Goal: Task Accomplishment & Management: Manage account settings

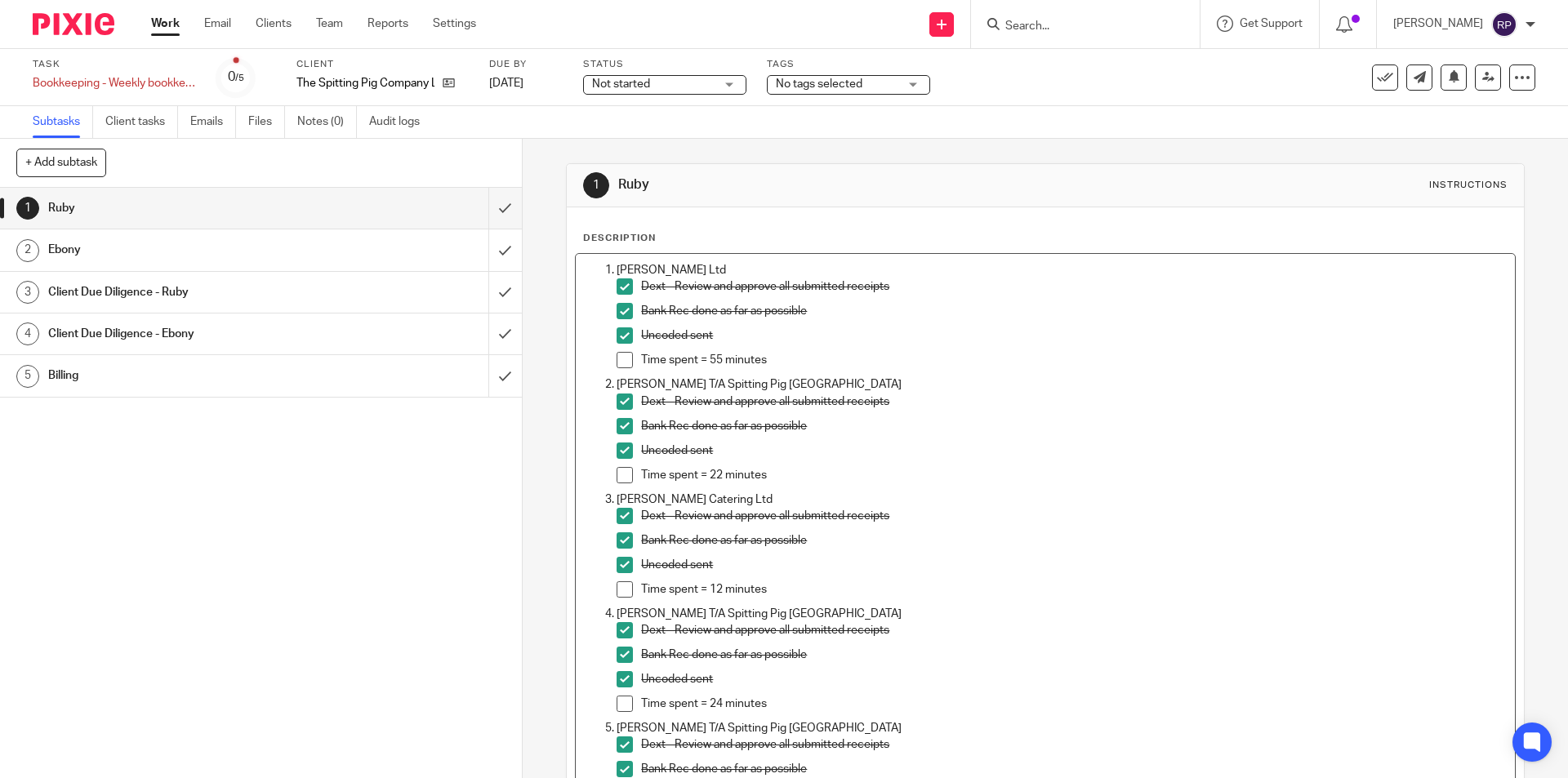
scroll to position [2725, 0]
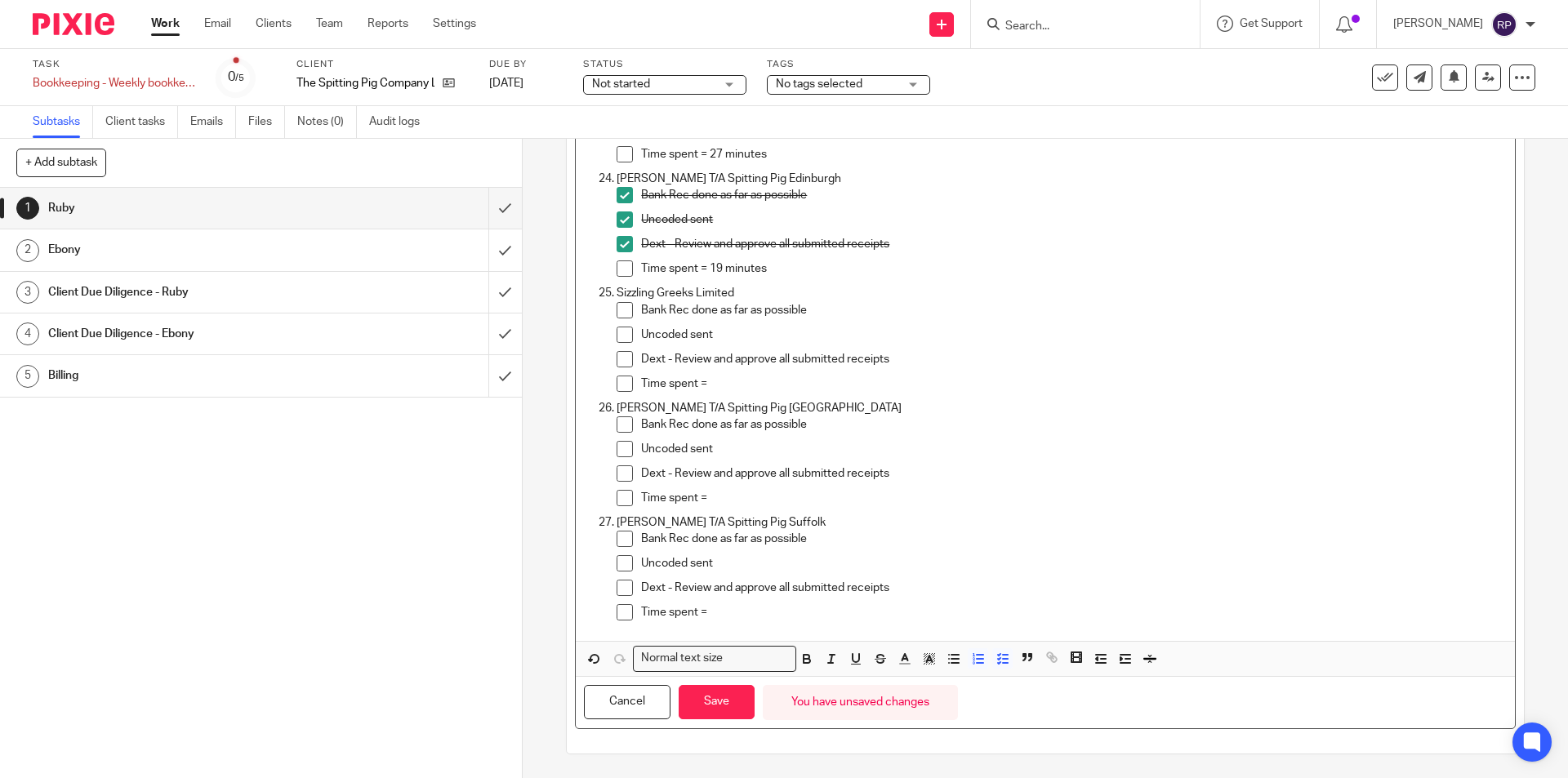
click at [620, 307] on span at bounding box center [624, 310] width 17 height 17
click at [626, 331] on span at bounding box center [624, 334] width 17 height 17
click at [617, 362] on span at bounding box center [624, 358] width 17 height 17
click at [728, 376] on p "Time spent =" at bounding box center [1073, 383] width 865 height 17
click at [715, 697] on button "Save" at bounding box center [716, 702] width 76 height 35
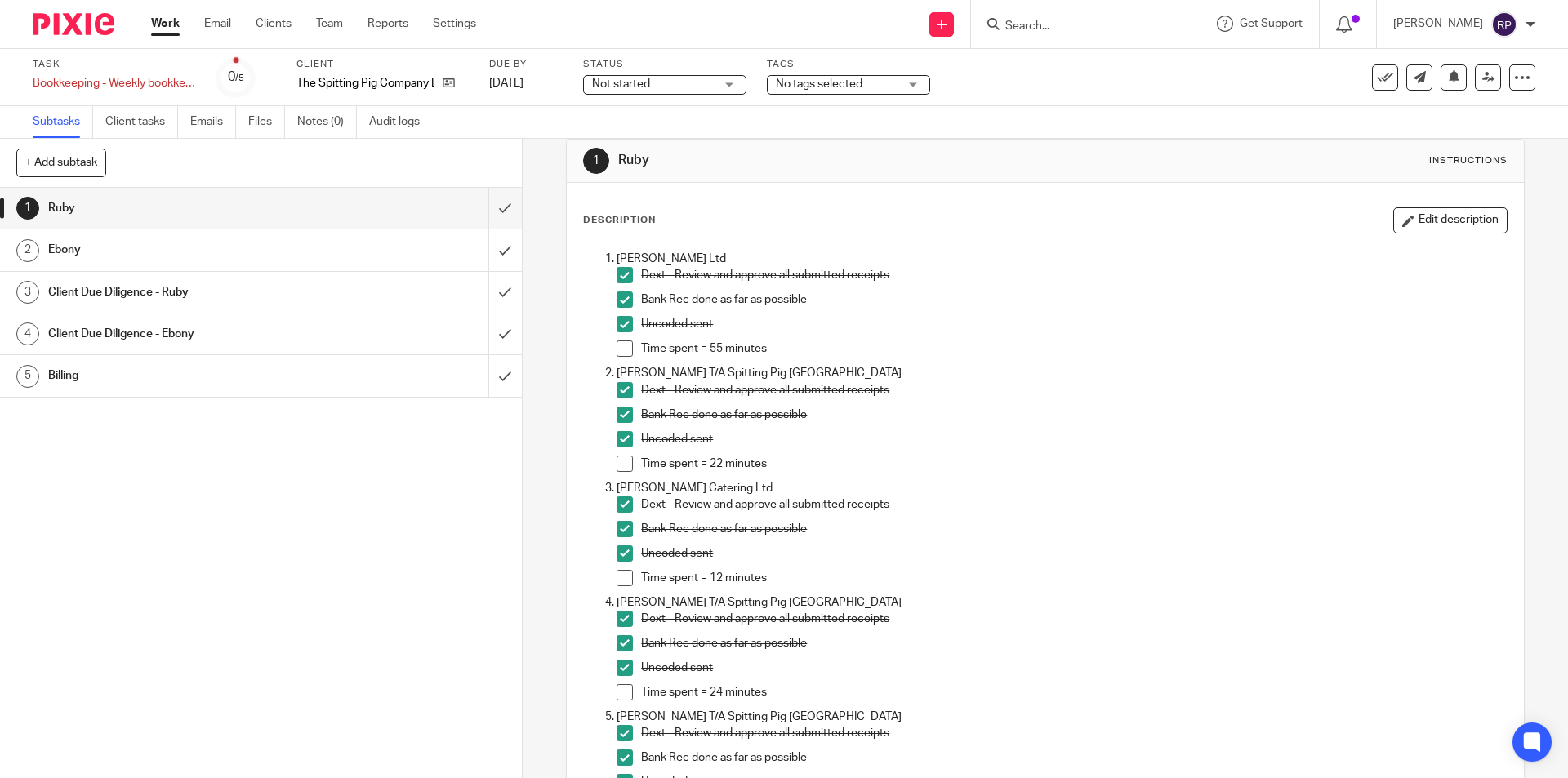
scroll to position [0, 0]
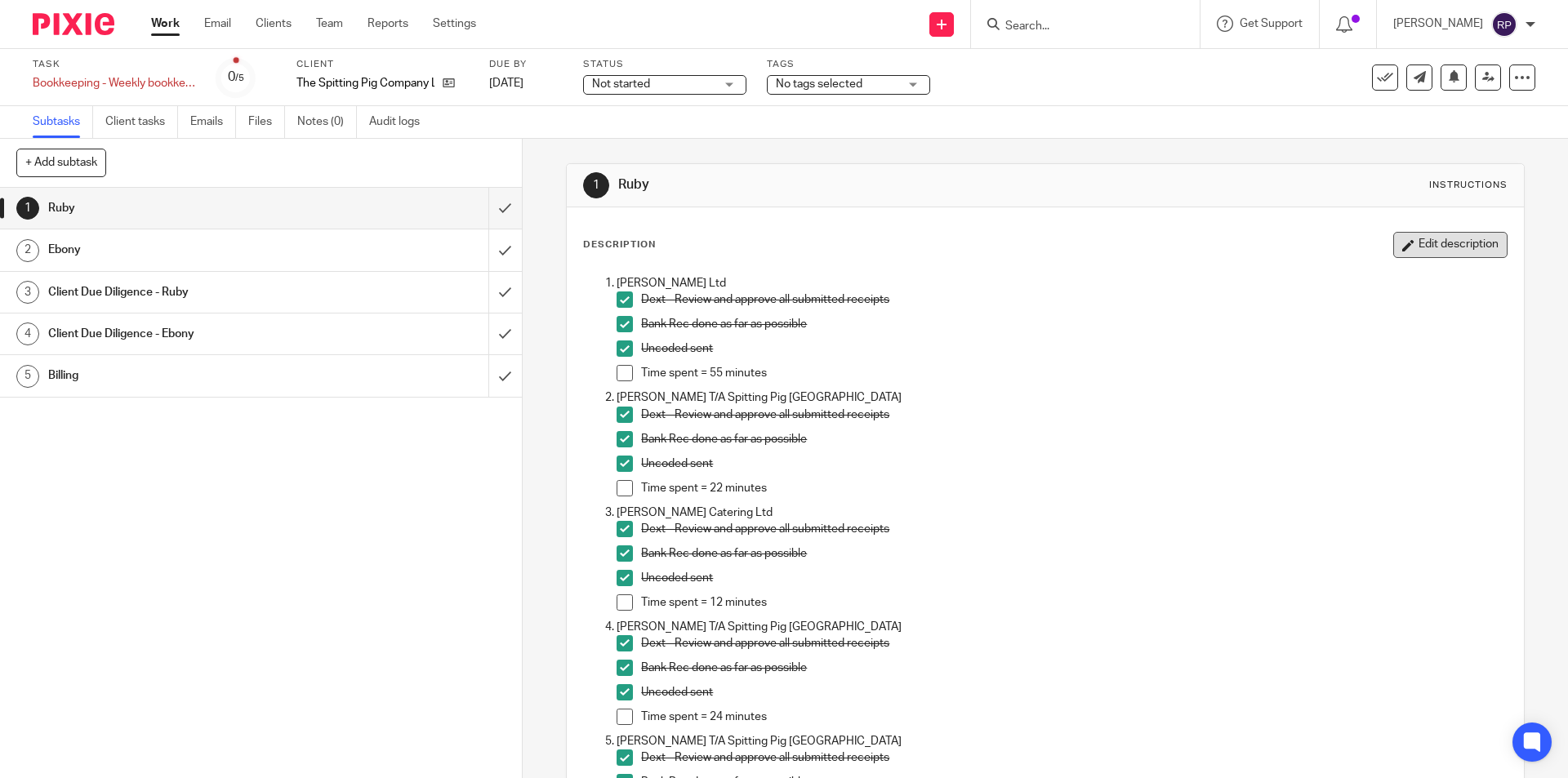
click at [1400, 255] on button "Edit description" at bounding box center [1449, 245] width 114 height 26
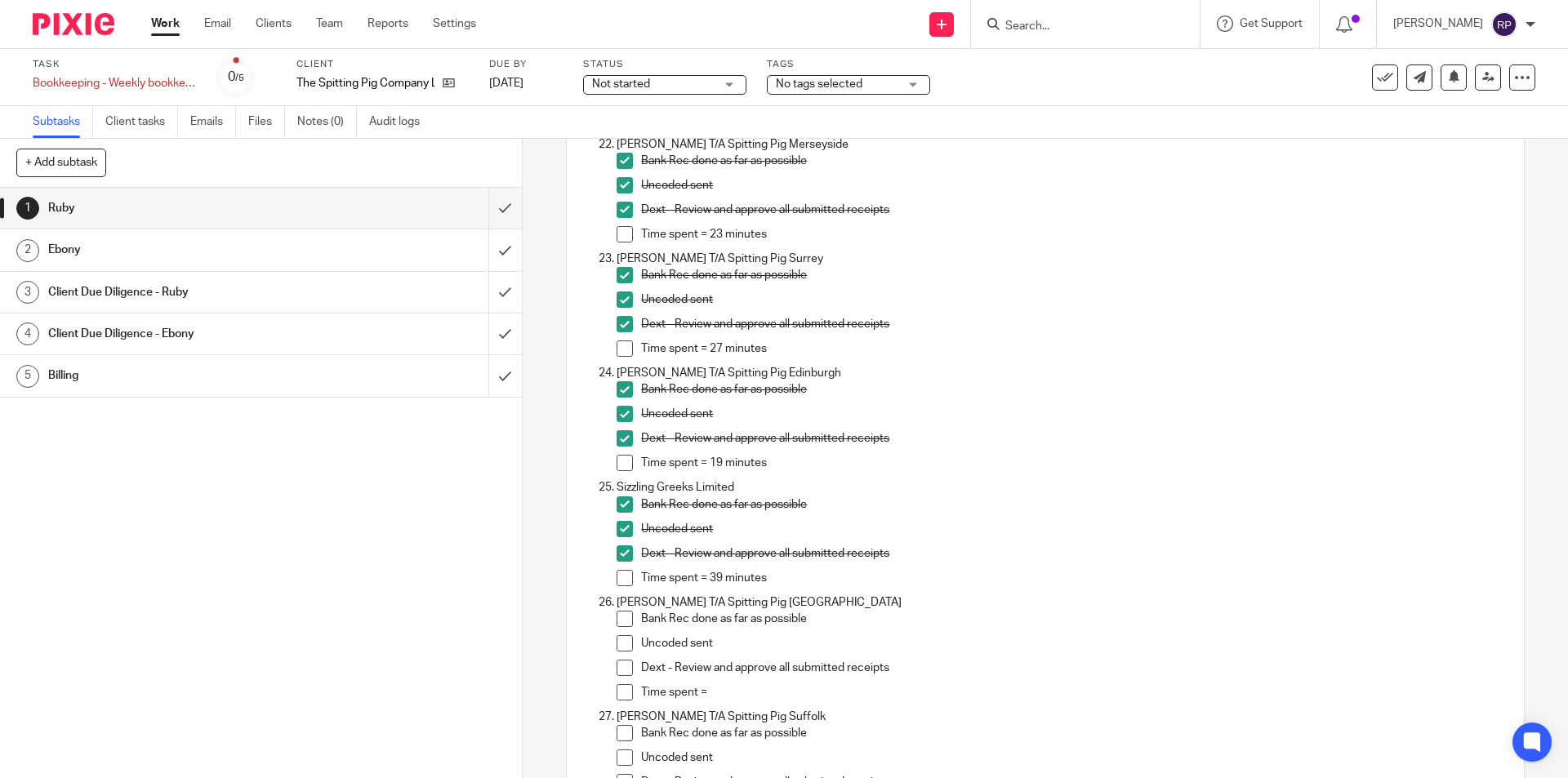
scroll to position [2725, 0]
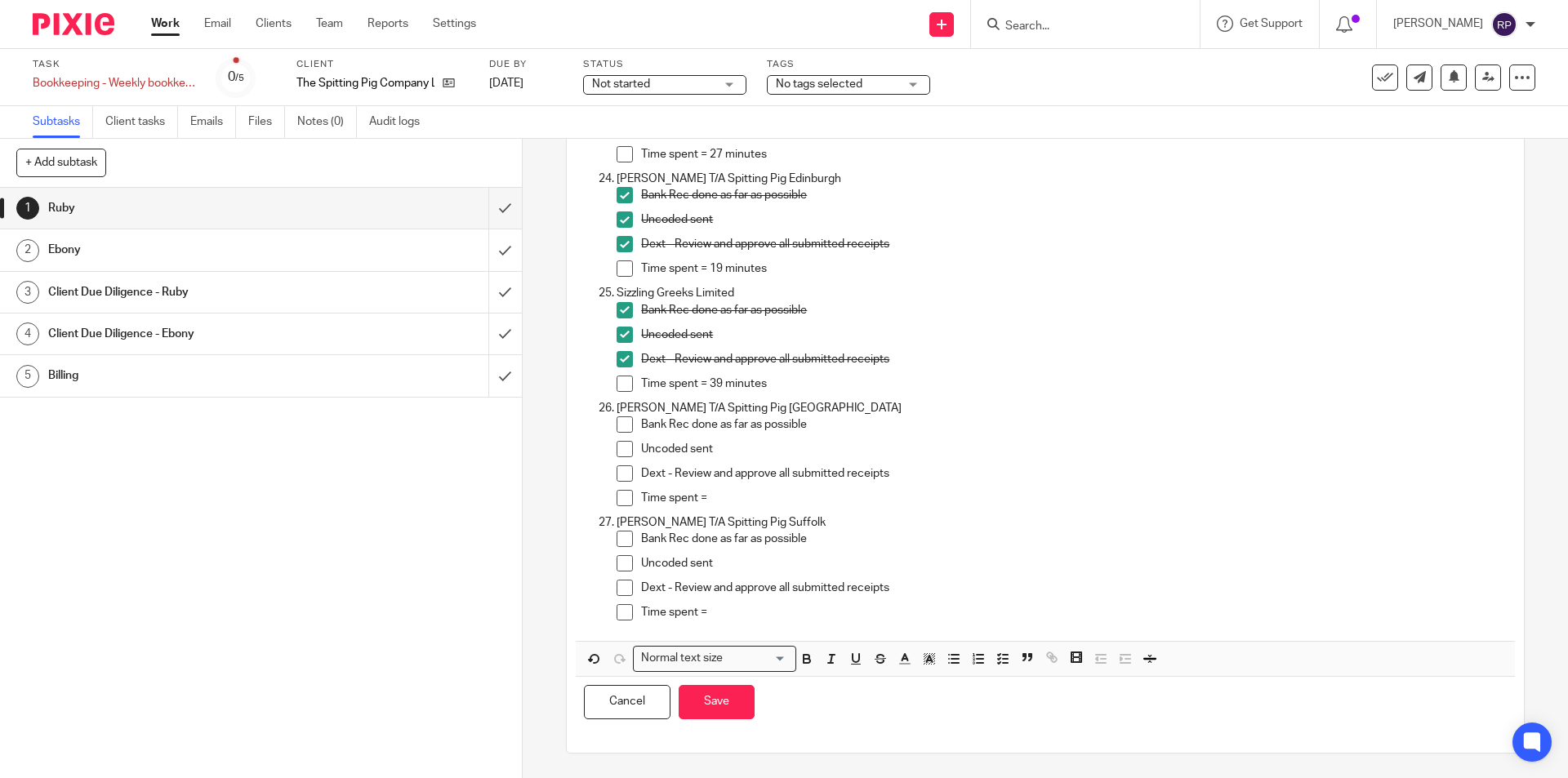
click at [732, 608] on p "Time spent =" at bounding box center [1073, 611] width 865 height 17
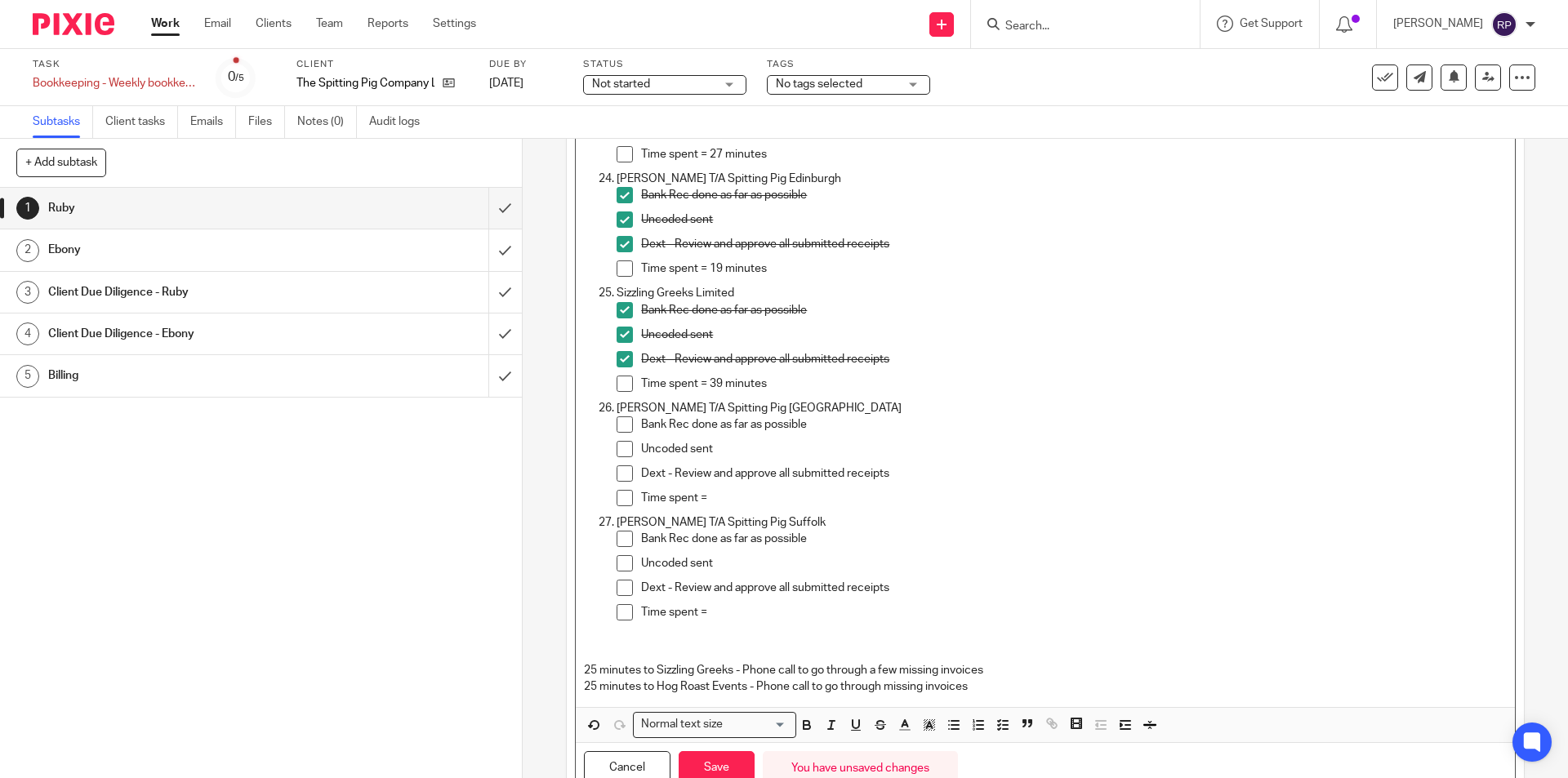
scroll to position [2791, 0]
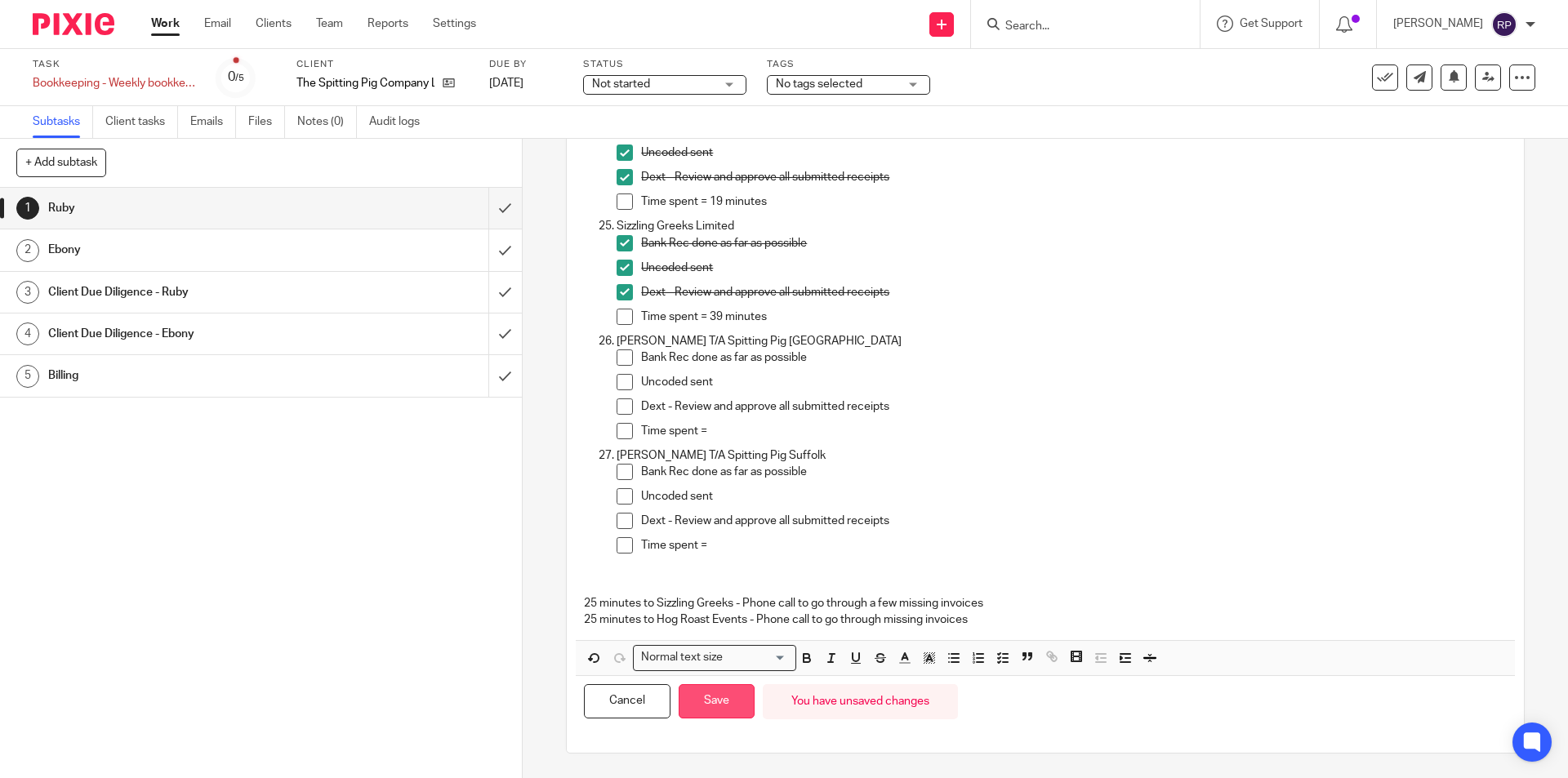
click at [734, 706] on button "Save" at bounding box center [716, 701] width 76 height 35
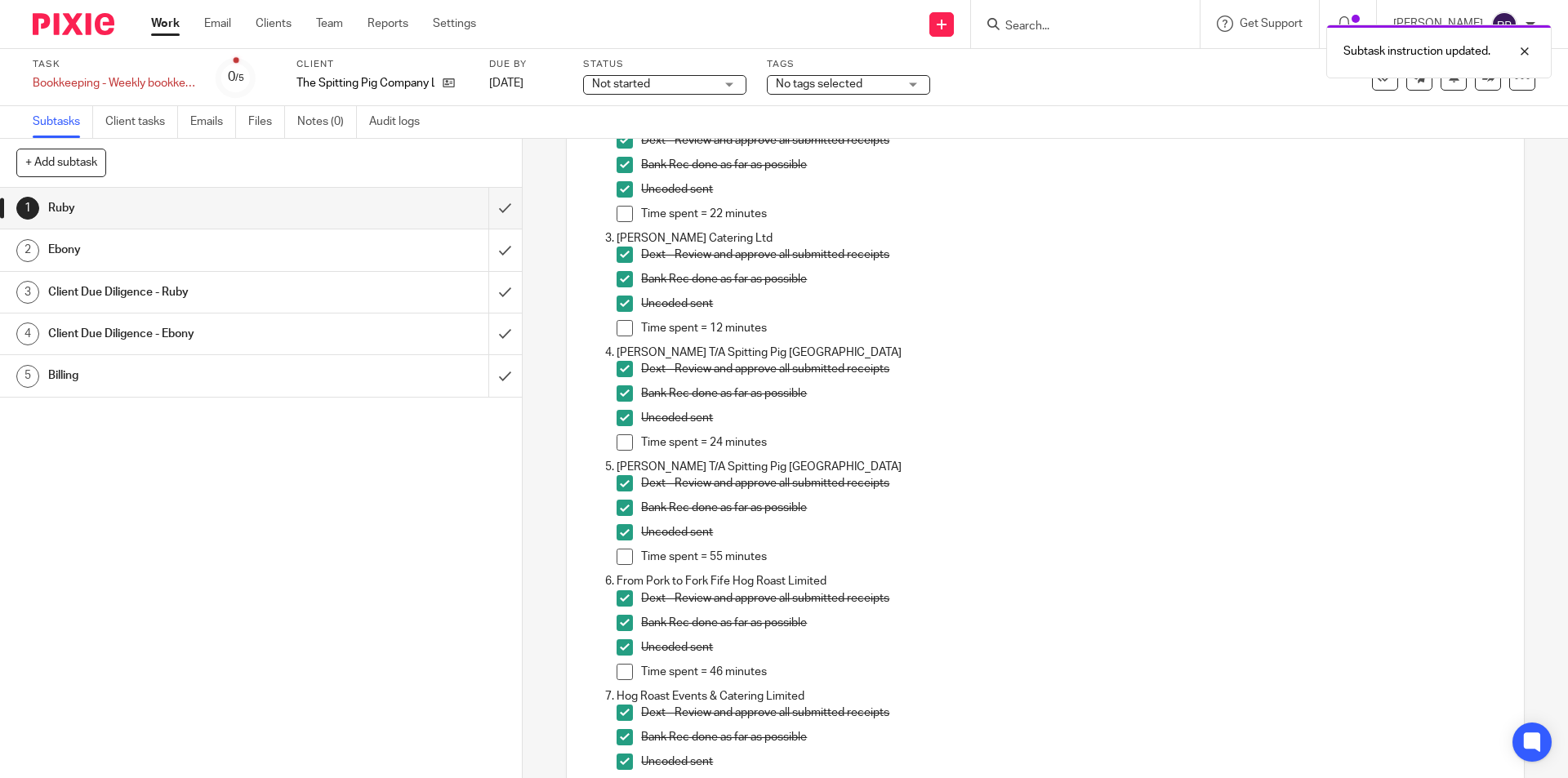
scroll to position [0, 0]
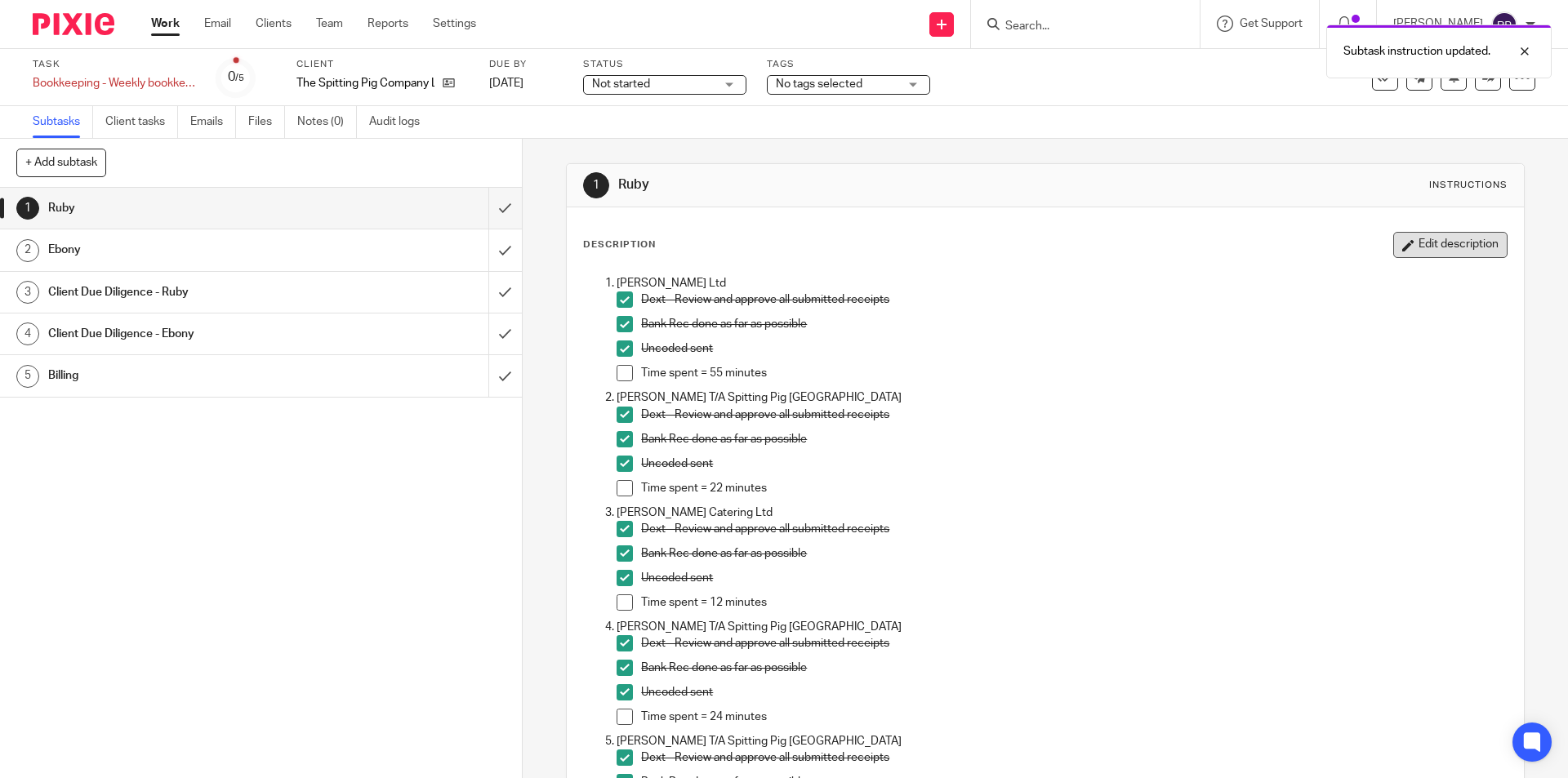
click at [1426, 239] on button "Edit description" at bounding box center [1449, 245] width 114 height 26
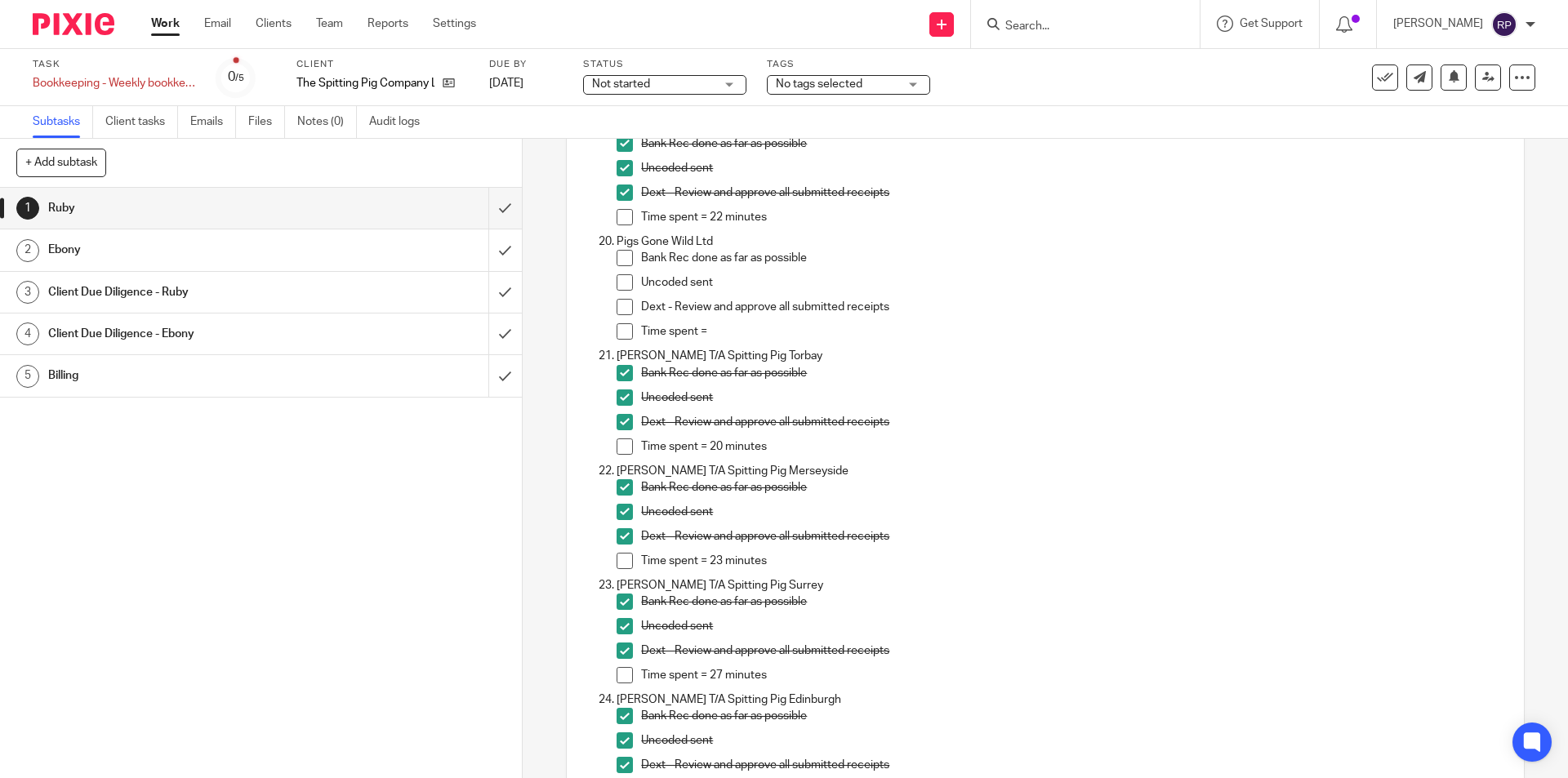
scroll to position [2790, 0]
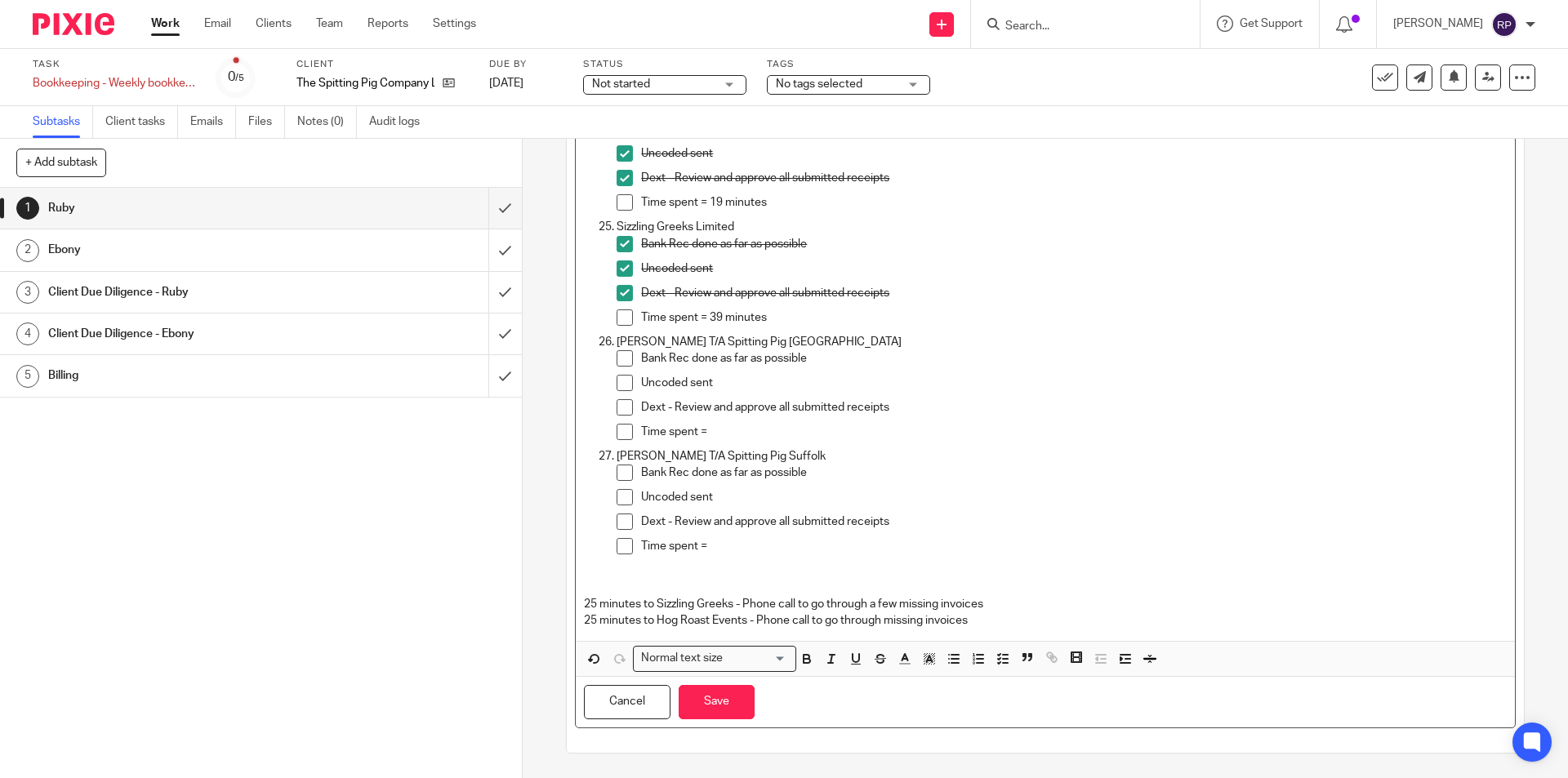
click at [1050, 597] on p "25 minutes to Sizzling Greeks - Phone call to go through a few missing invoices" at bounding box center [1044, 604] width 921 height 17
click at [976, 622] on p "25 minutes to Hog Roast Events - Phone call to go through missing invoices" at bounding box center [1044, 620] width 921 height 17
click at [740, 712] on button "Save" at bounding box center [716, 702] width 76 height 35
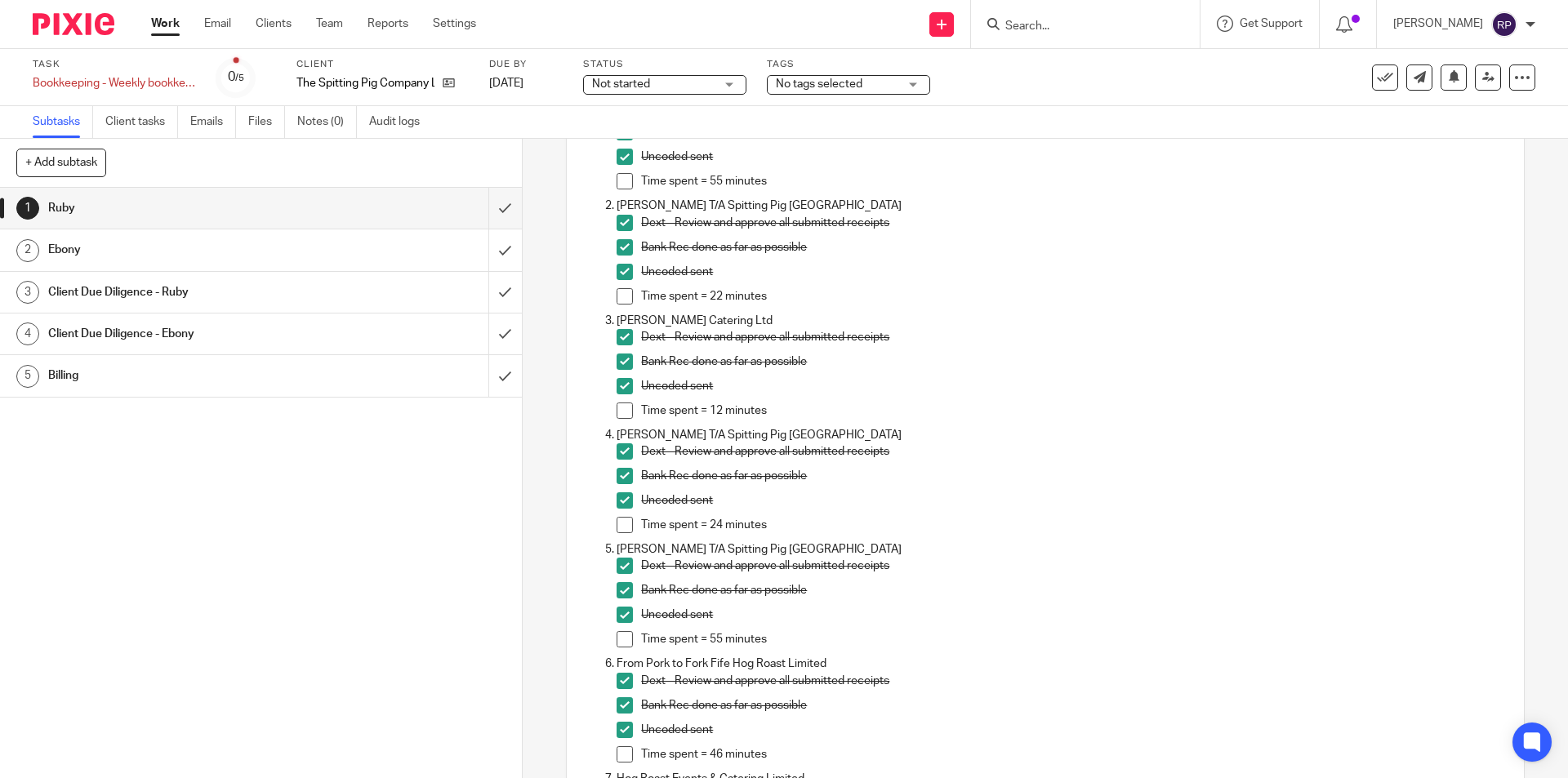
scroll to position [0, 0]
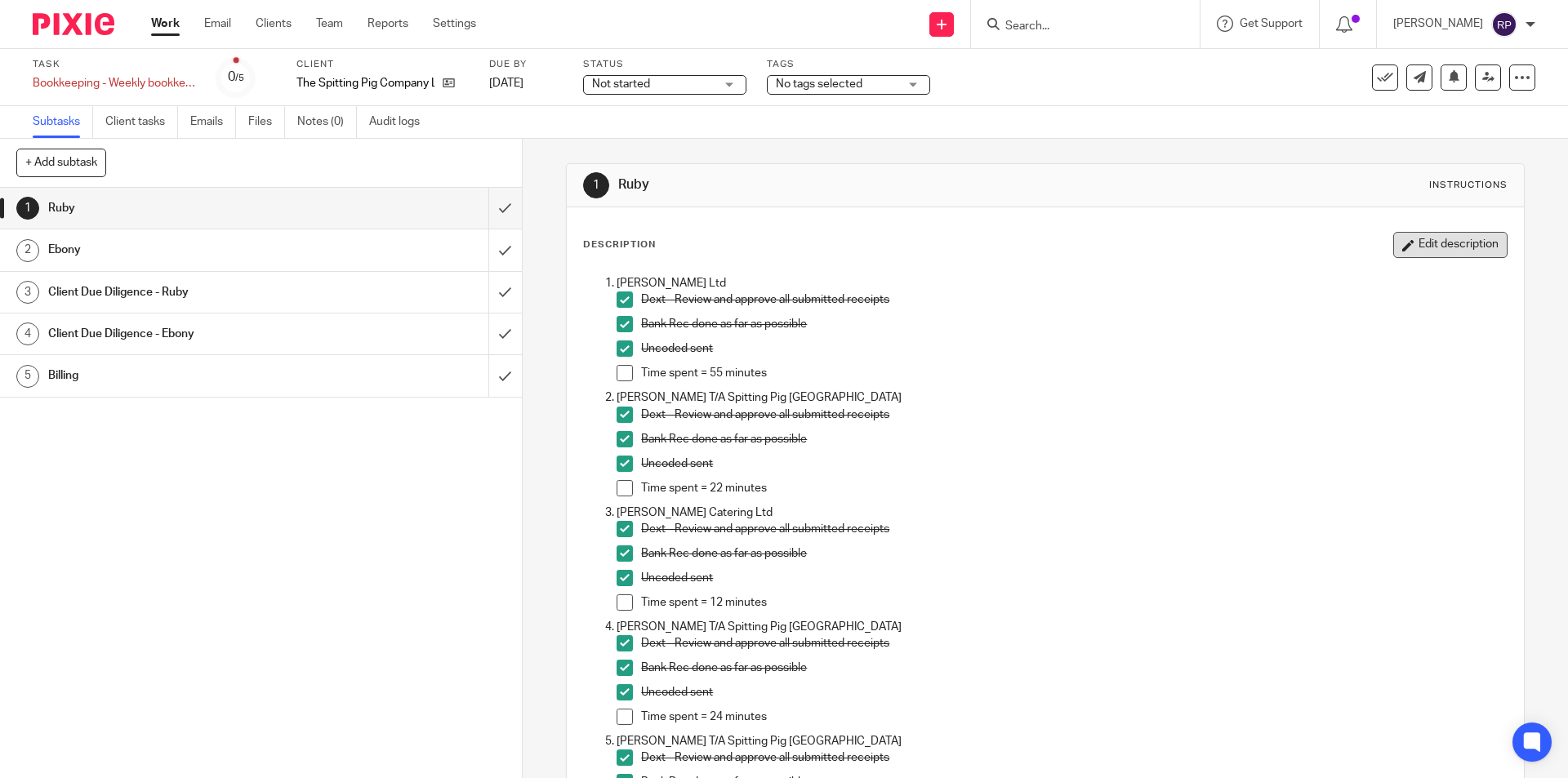
click at [1405, 257] on button "Edit description" at bounding box center [1449, 245] width 114 height 26
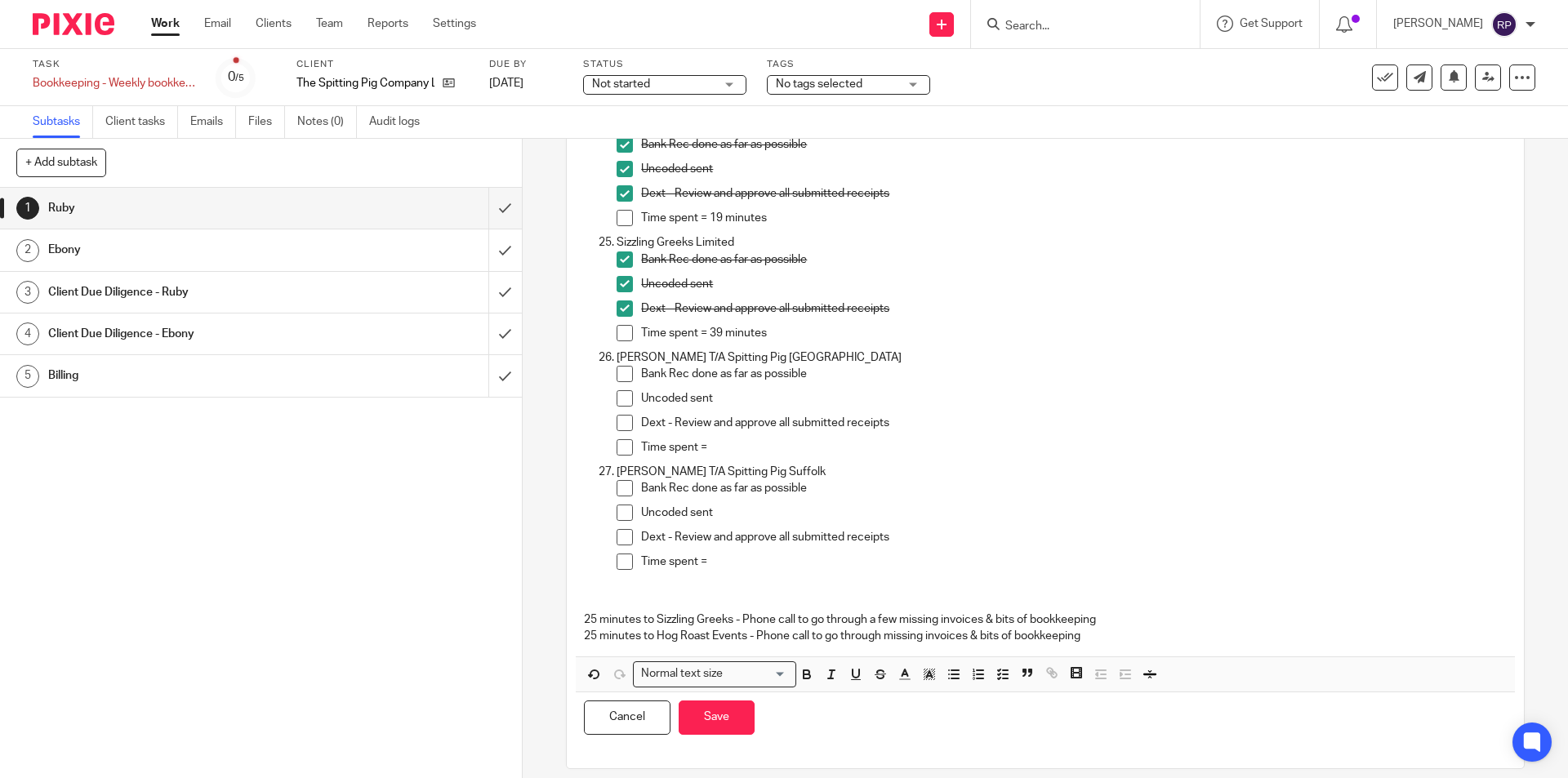
scroll to position [2790, 0]
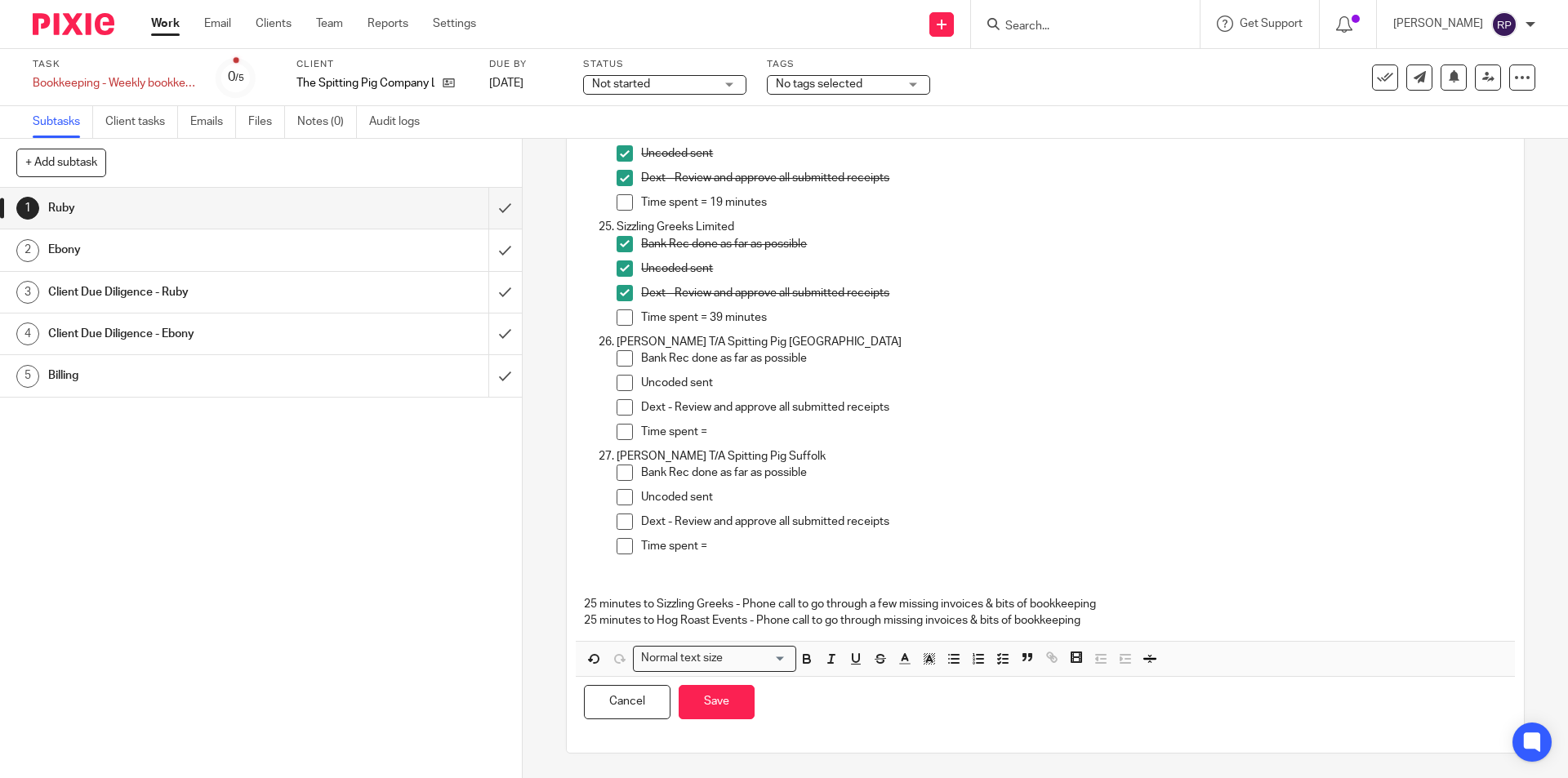
click at [588, 618] on p "25 minutes to Hog Roast Events - Phone call to go through missing invoices & bi…" at bounding box center [1044, 620] width 921 height 17
click at [588, 598] on p "25 minutes to Sizzling Greeks - Phone call to go through a few missing invoices…" at bounding box center [1044, 604] width 921 height 17
click at [705, 710] on button "Save" at bounding box center [716, 702] width 76 height 35
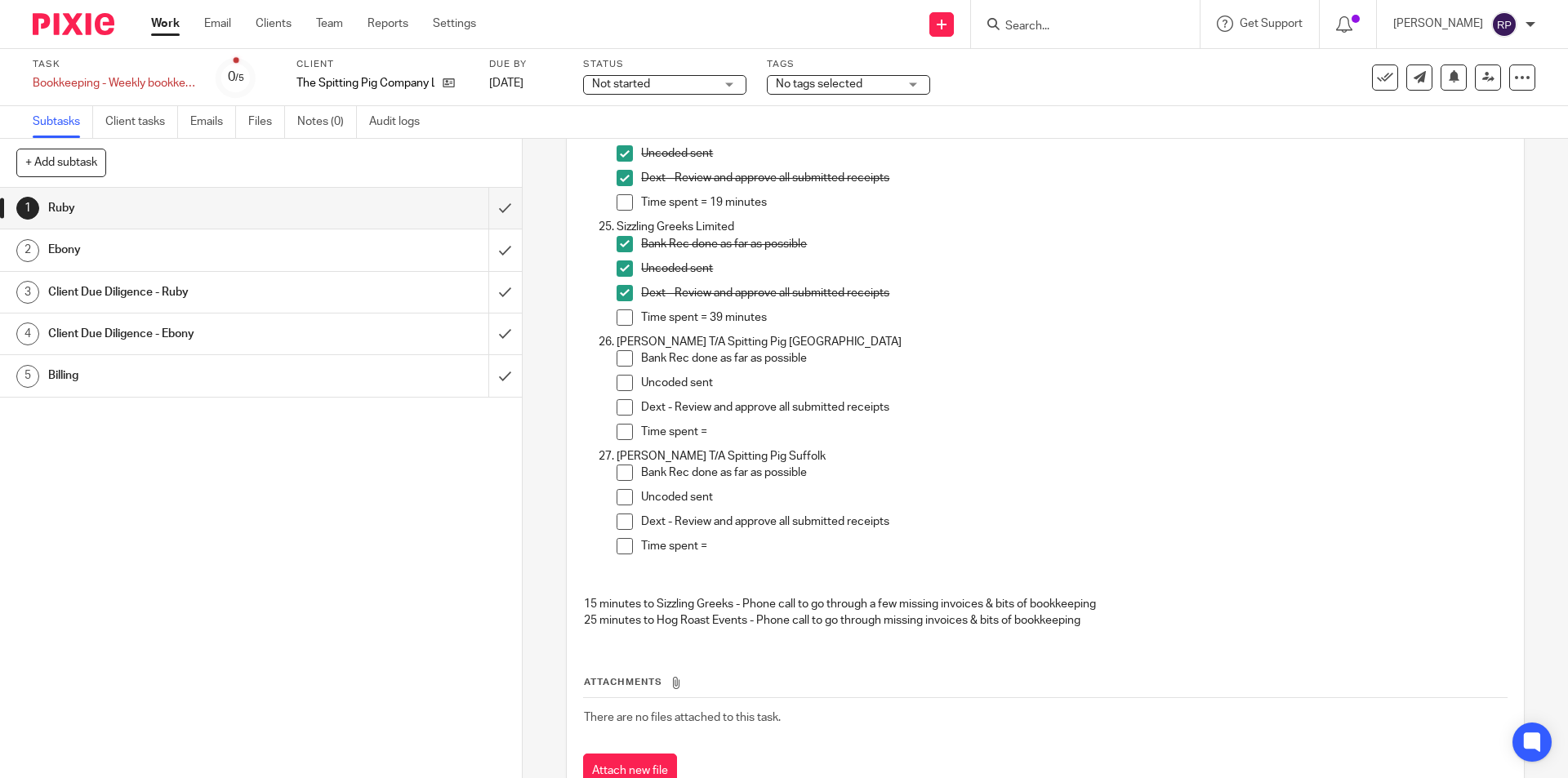
click at [309, 487] on div "1 Ruby 2 [GEOGRAPHIC_DATA] 3 Client Due Diligence - Ruby 4 Client Due Diligence…" at bounding box center [261, 482] width 522 height 590
click at [619, 354] on span at bounding box center [624, 358] width 17 height 17
click at [620, 379] on span at bounding box center [624, 383] width 17 height 17
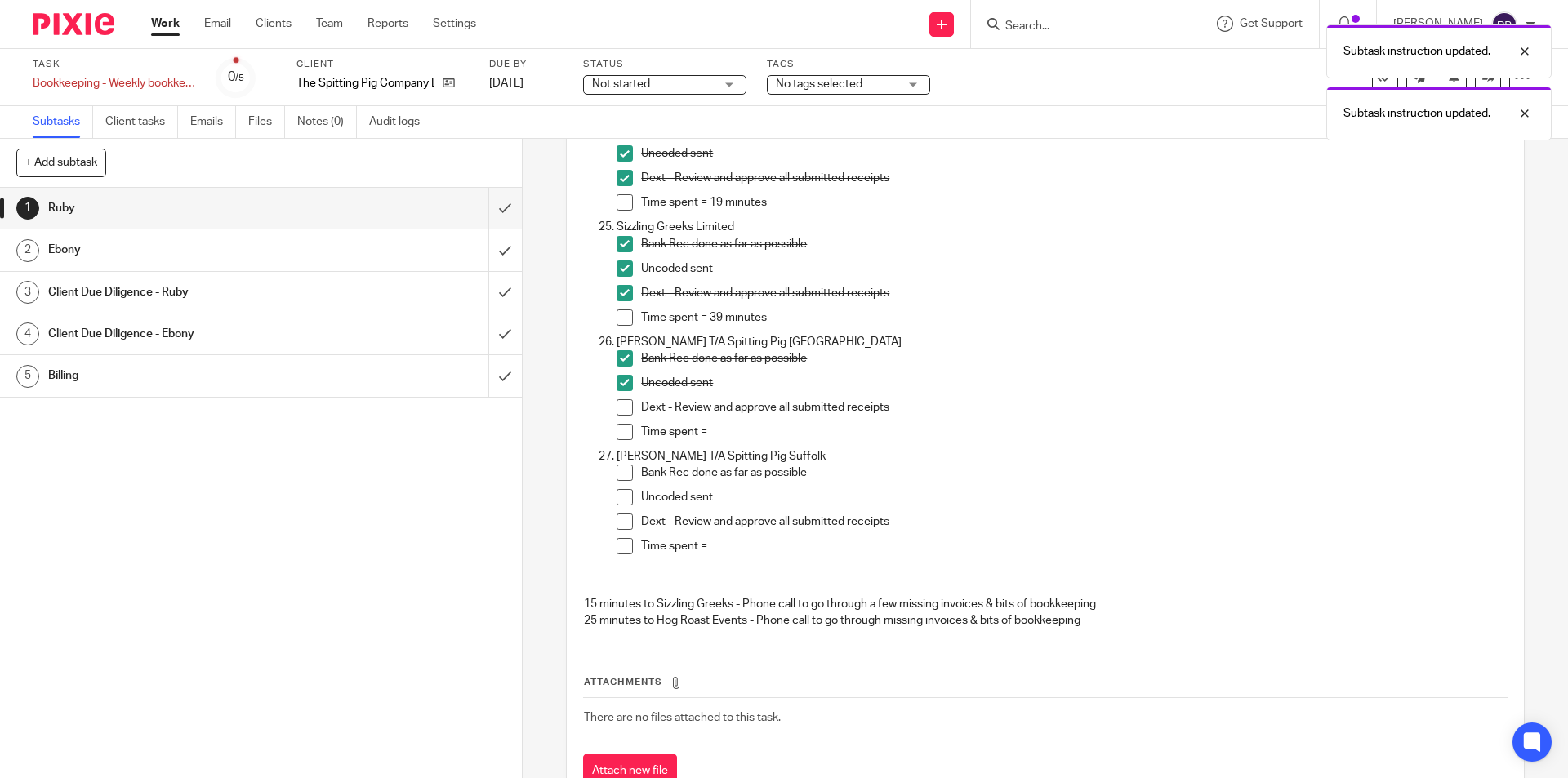
click at [616, 405] on span at bounding box center [624, 407] width 17 height 17
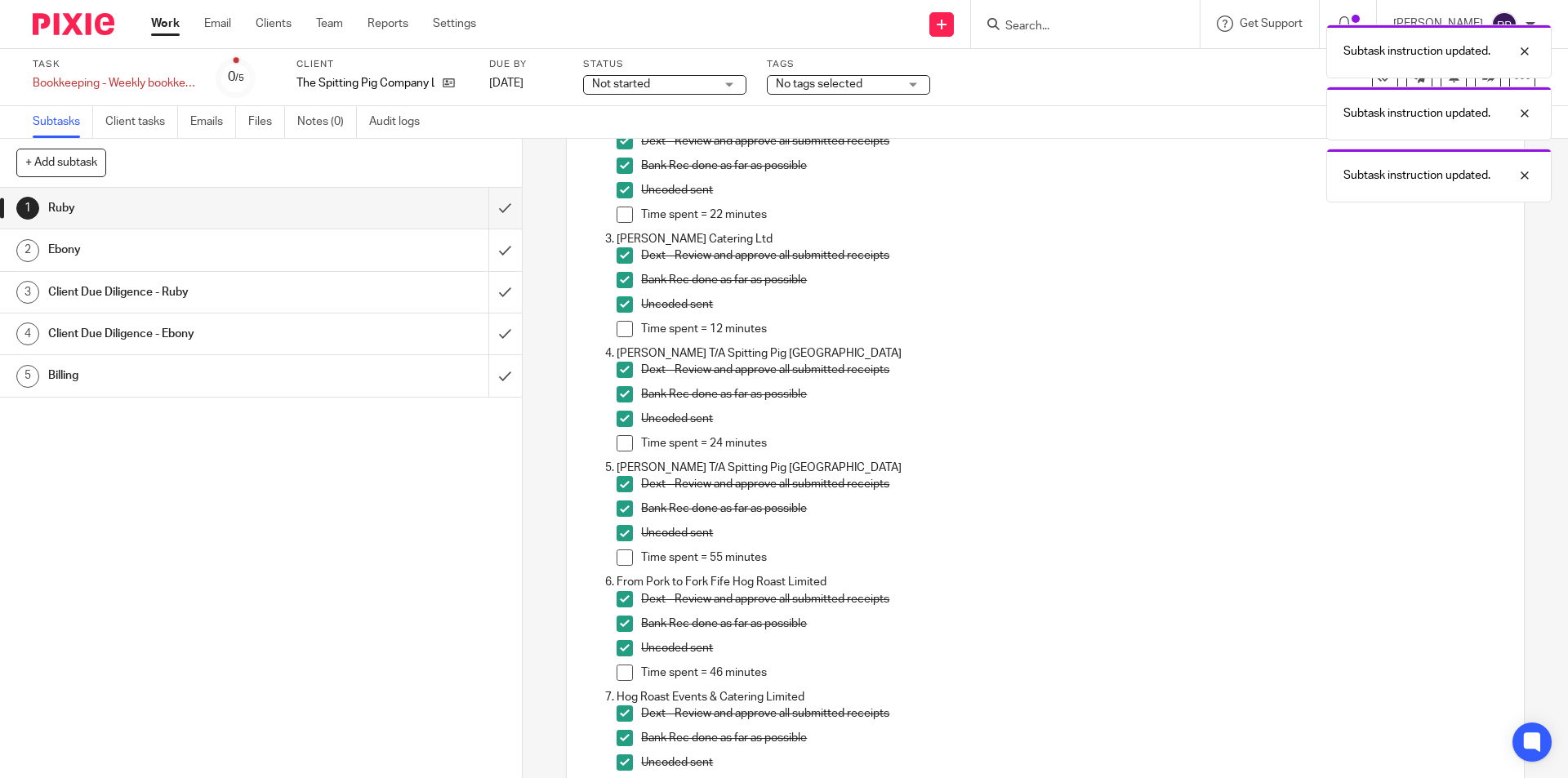
scroll to position [0, 0]
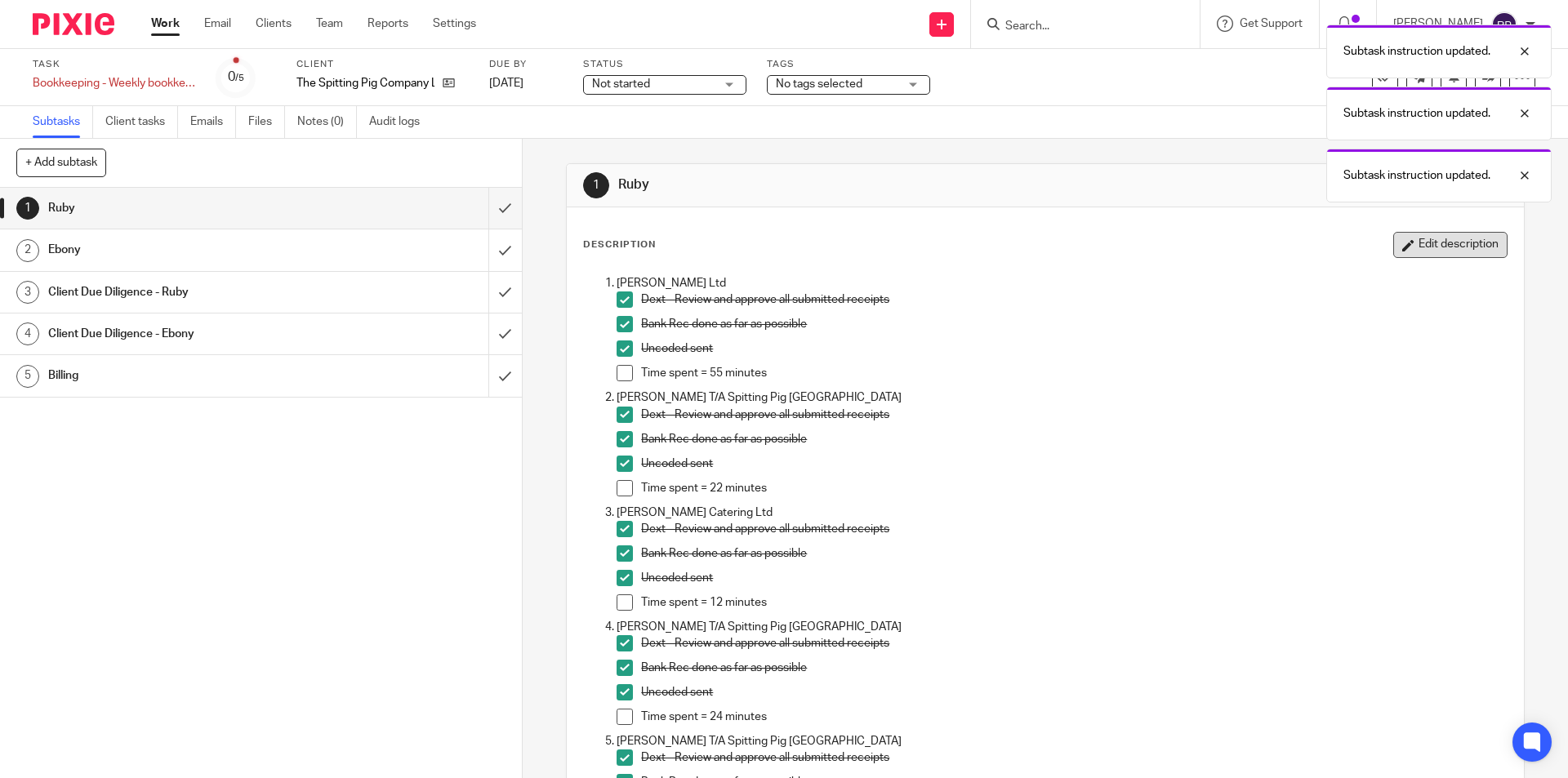
click at [1423, 250] on button "Edit description" at bounding box center [1449, 245] width 114 height 26
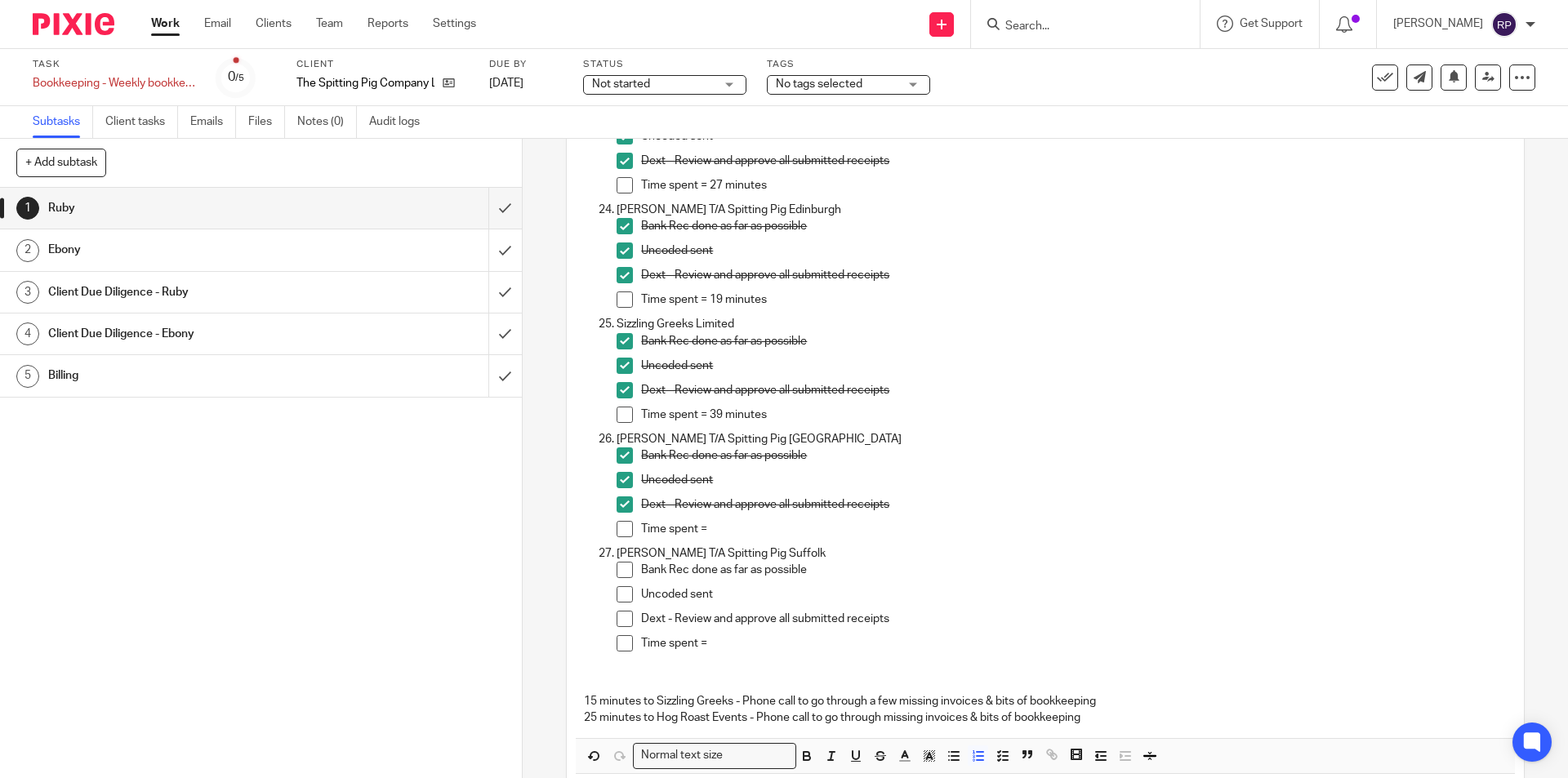
scroll to position [2775, 0]
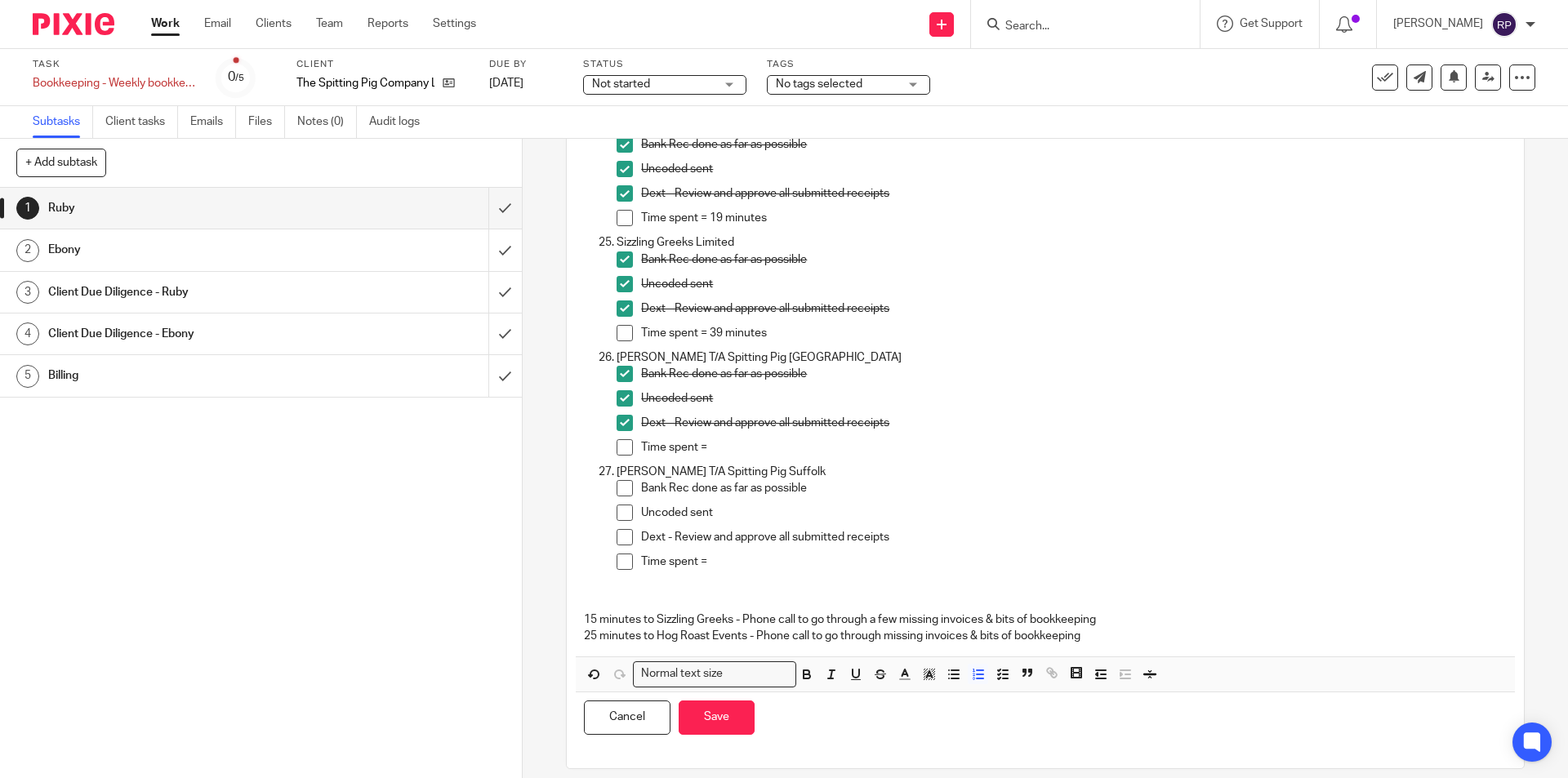
click at [738, 447] on p "Time spent =" at bounding box center [1073, 447] width 865 height 17
click at [717, 567] on p "Time spent =" at bounding box center [1073, 561] width 865 height 17
click at [625, 487] on span at bounding box center [624, 488] width 17 height 17
click at [619, 515] on span at bounding box center [624, 512] width 17 height 17
click at [622, 536] on span at bounding box center [624, 536] width 17 height 17
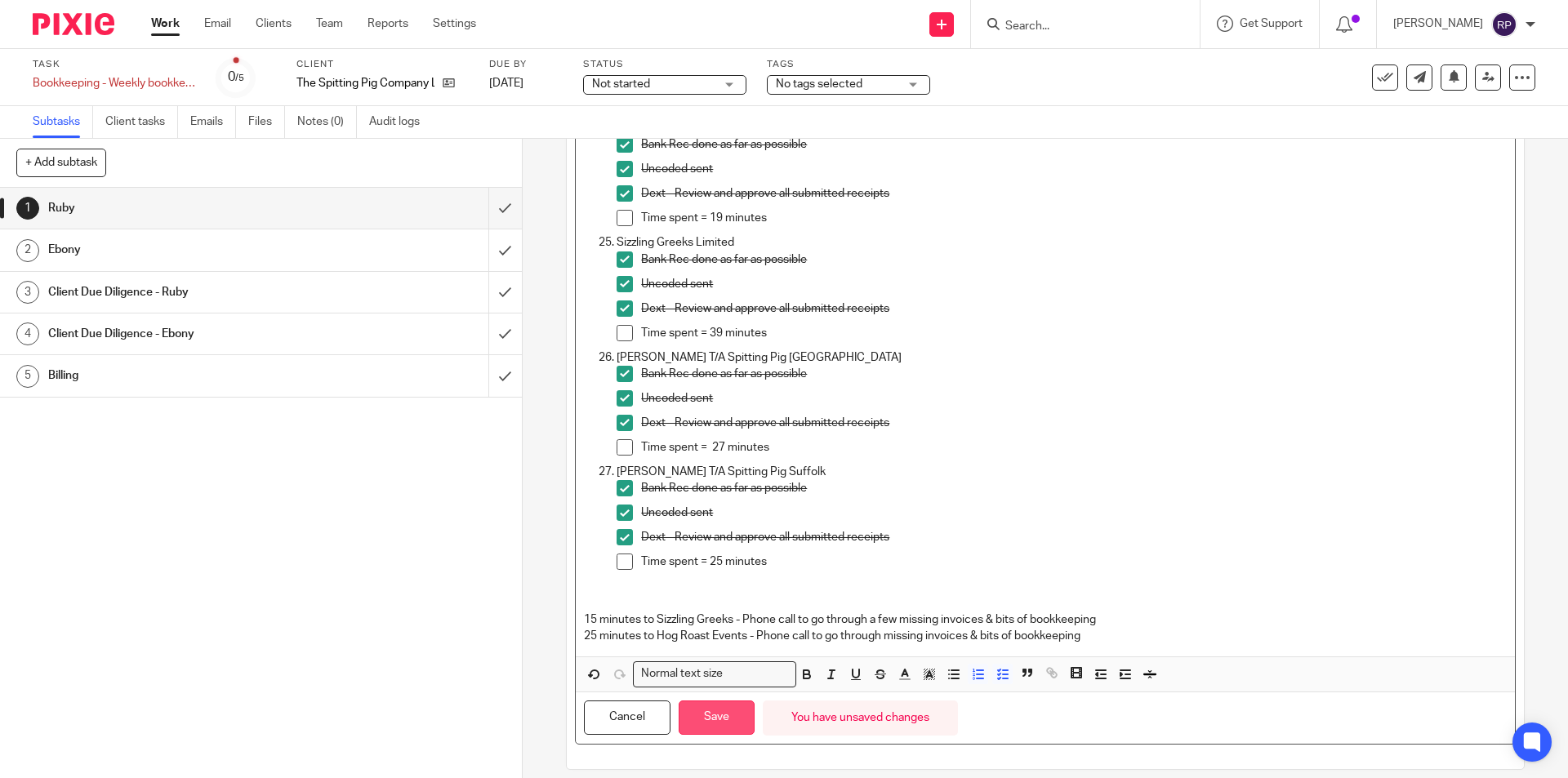
click at [722, 712] on button "Save" at bounding box center [716, 718] width 76 height 35
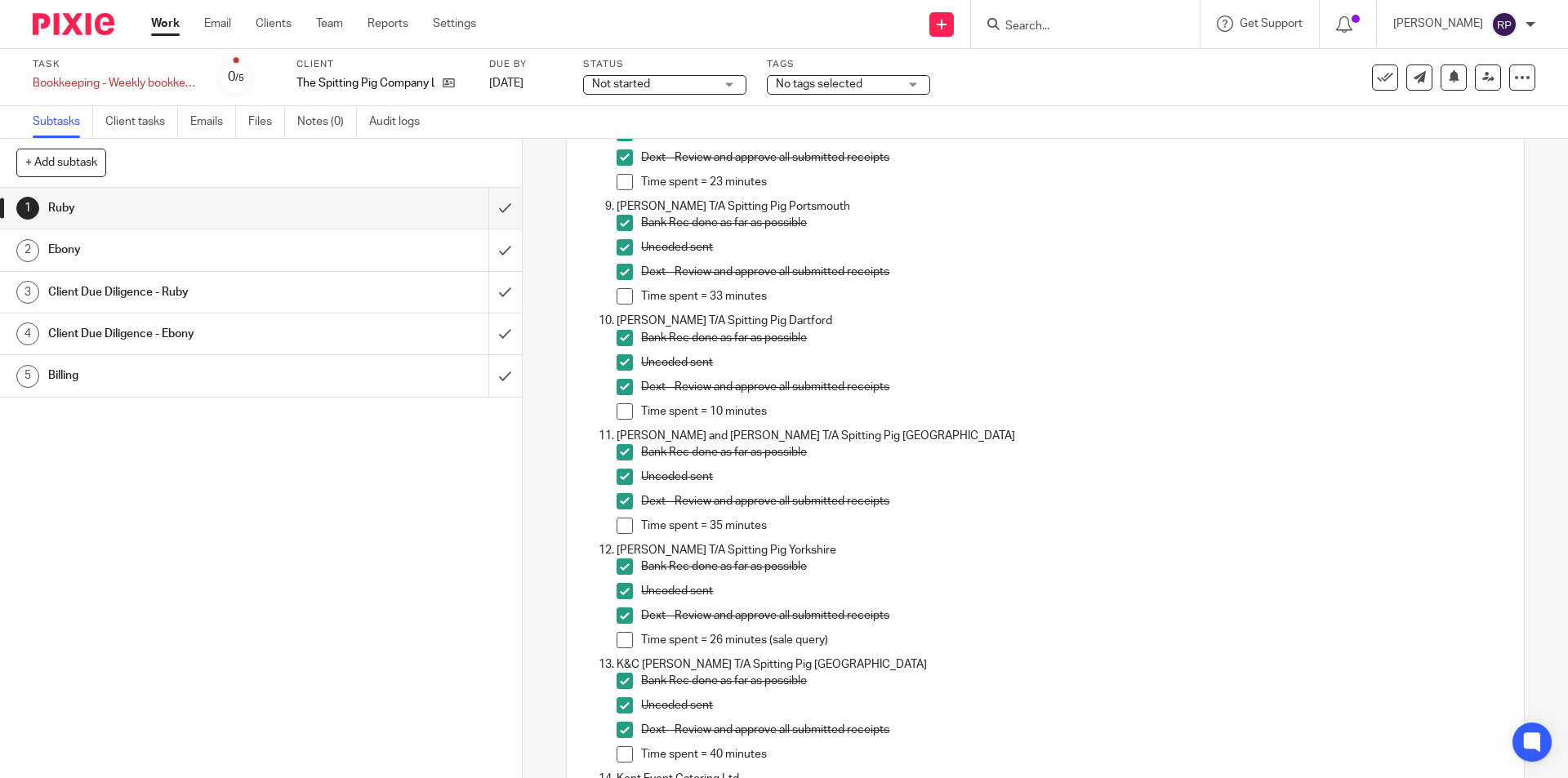
scroll to position [666, 0]
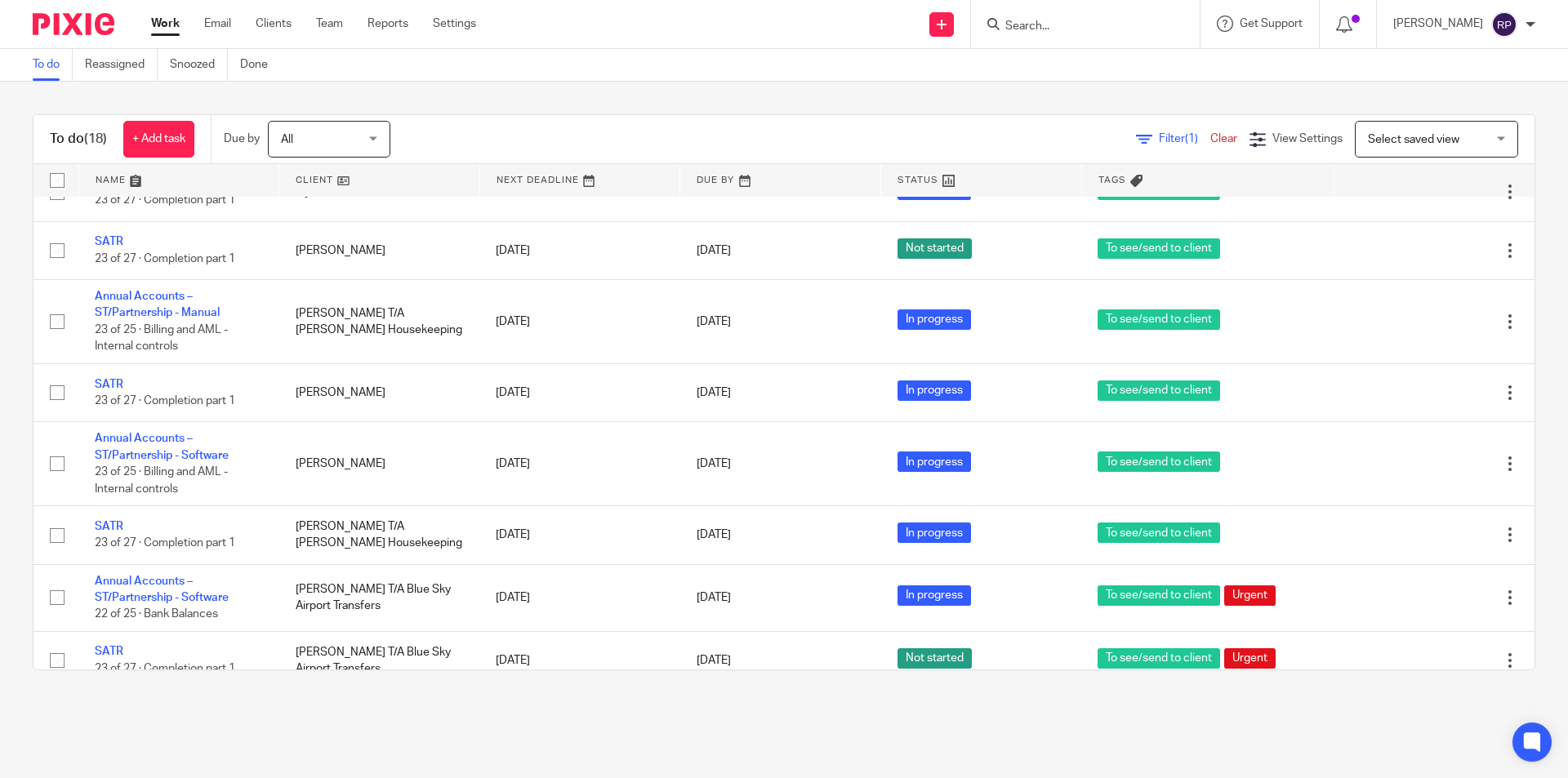
scroll to position [756, 0]
